Goal: Entertainment & Leisure: Consume media (video, audio)

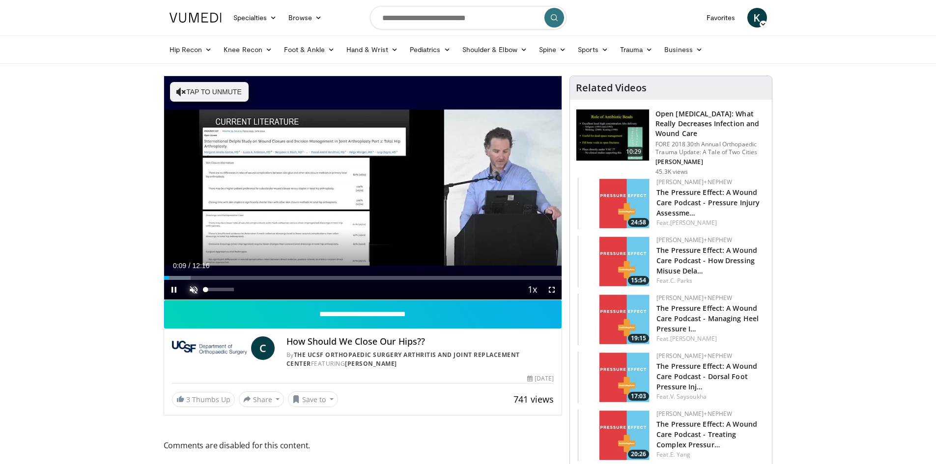
click at [191, 288] on span "Video Player" at bounding box center [194, 290] width 20 height 20
click at [549, 290] on span "Video Player" at bounding box center [552, 290] width 20 height 20
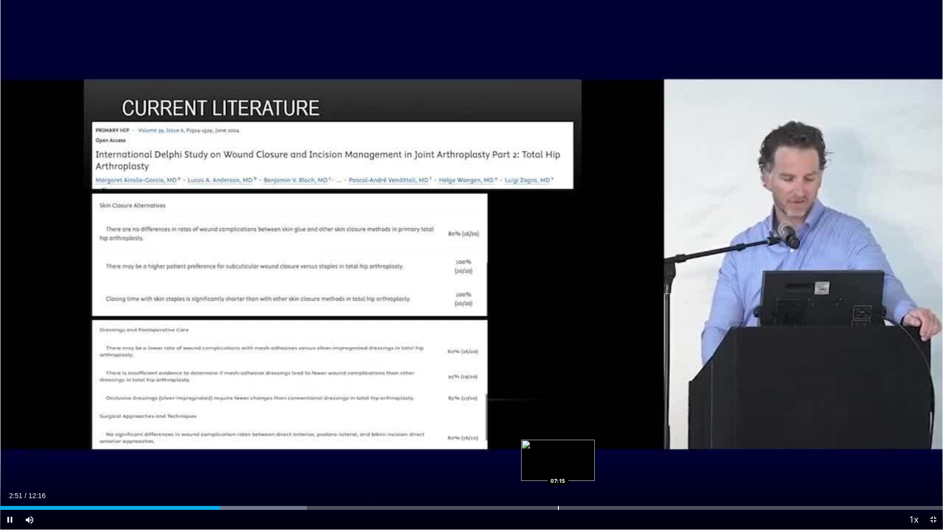
click at [558, 464] on div "Progress Bar" at bounding box center [558, 508] width 1 height 4
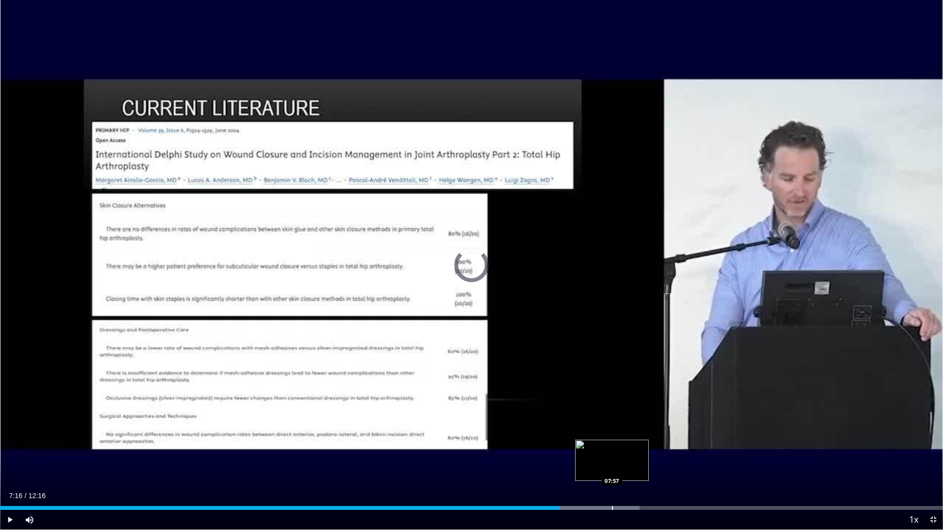
click at [612, 464] on div "Loaded : 67.82% 07:16 07:57" at bounding box center [471, 505] width 943 height 9
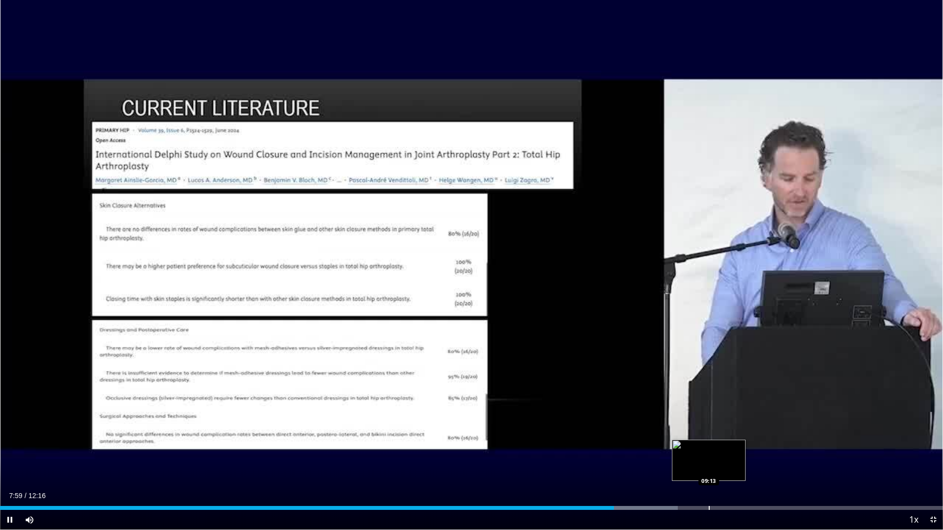
click at [709, 464] on div "Loaded : 71.89% 07:59 09:13" at bounding box center [471, 505] width 943 height 9
